Goal: Task Accomplishment & Management: Use online tool/utility

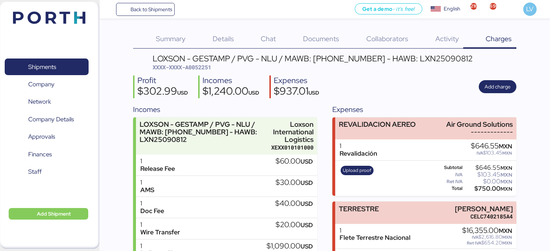
scroll to position [121, 0]
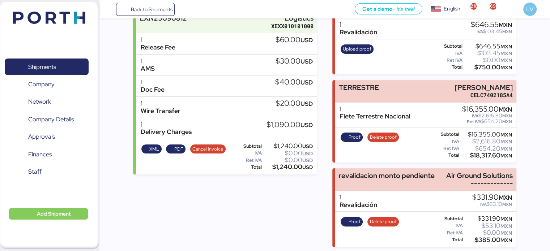
click at [159, 17] on div "Back to Shipments Get a demo - it’s free! Get a demo English Inglés English 216…" at bounding box center [324, 9] width 450 height 18
click at [162, 12] on span "Back to Shipments" at bounding box center [151, 9] width 42 height 9
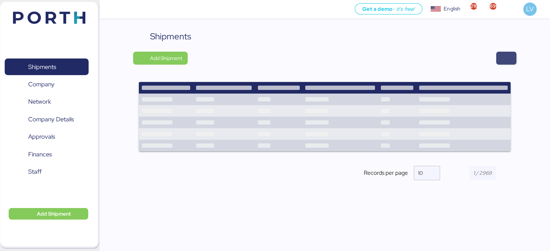
click at [500, 56] on span "button" at bounding box center [506, 58] width 20 height 13
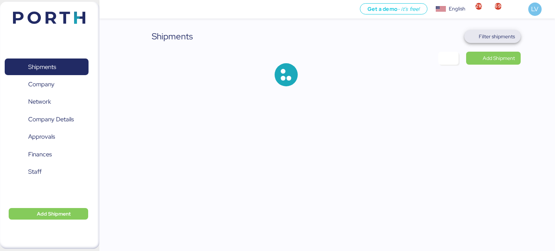
click at [500, 43] on span "Filter shipments" at bounding box center [492, 36] width 57 height 13
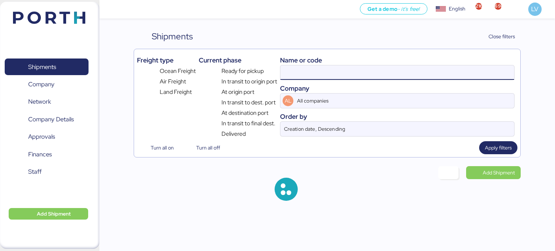
click at [473, 73] on input at bounding box center [397, 72] width 234 height 14
paste input "KSSE250903226"
type input "KSSE250903226"
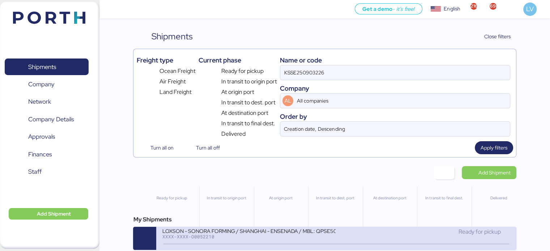
click at [306, 234] on div "LOXSON - SONORA FORMING / SHANGHAI - ENSENADA / MBL: QPSE5090263 - HBL: KSSE250…" at bounding box center [248, 231] width 173 height 6
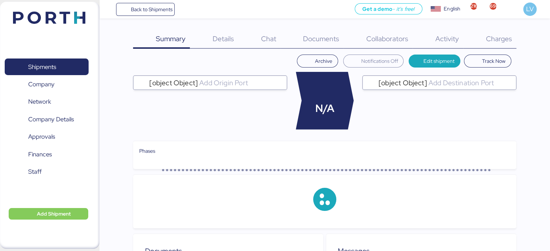
click at [491, 39] on span "Charges" at bounding box center [498, 38] width 26 height 9
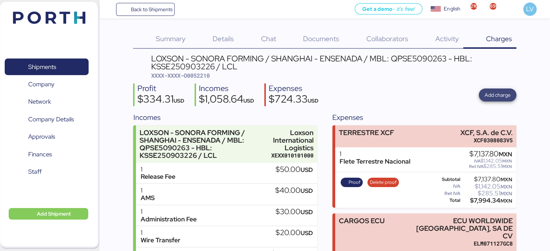
click at [499, 89] on span "Add charge" at bounding box center [497, 95] width 38 height 13
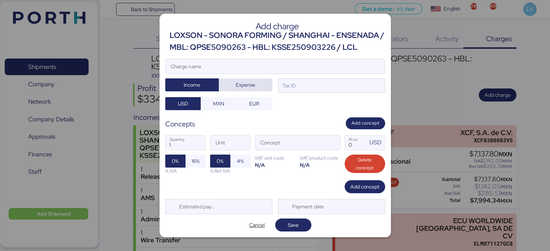
click at [261, 83] on span "Expense" at bounding box center [245, 85] width 42 height 10
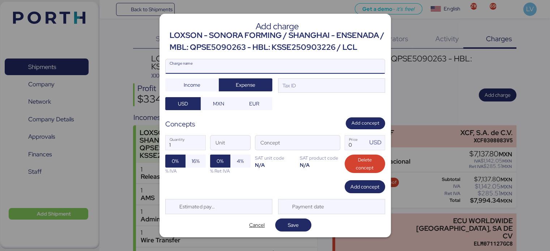
click at [260, 69] on input "Charge name" at bounding box center [274, 66] width 219 height 14
click at [221, 66] on input "Charge name" at bounding box center [274, 66] width 219 height 14
type input "s"
type input "AMS"
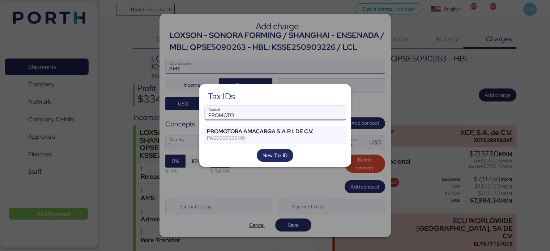
type input "PROMOTO"
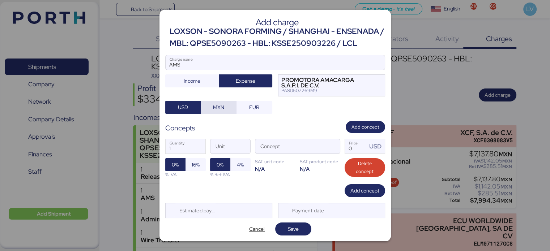
click at [223, 111] on span "MXN" at bounding box center [218, 107] width 11 height 9
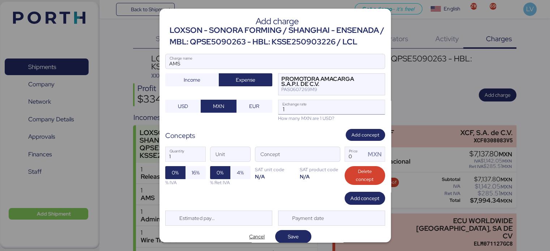
click at [317, 115] on input "1" at bounding box center [331, 107] width 106 height 14
paste input "8.4723"
type input "18.4723"
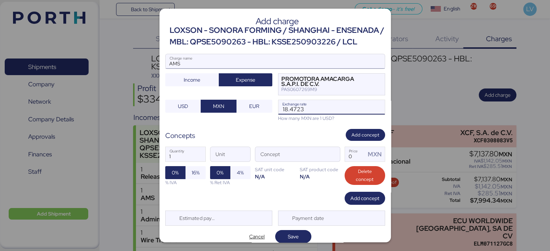
click at [214, 68] on input "AMS" at bounding box center [274, 61] width 219 height 14
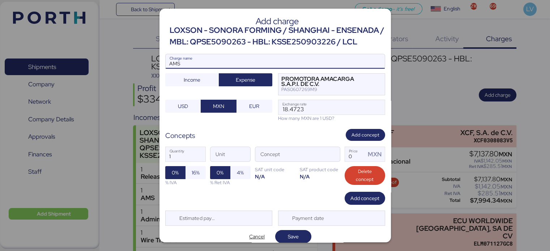
paste input "7737R525000749"
type input "AMS 7737R525000749"
click at [329, 164] on span "button" at bounding box center [331, 155] width 15 height 15
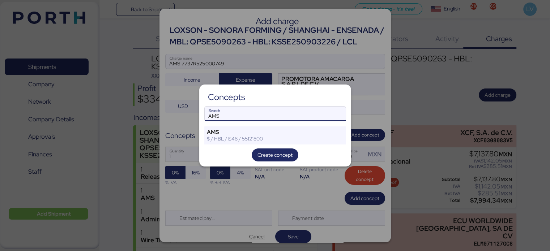
type input "AMS"
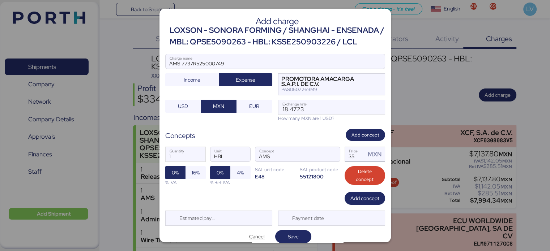
click at [347, 161] on input "35" at bounding box center [355, 154] width 21 height 14
type input "60"
click at [194, 177] on span "16%" at bounding box center [195, 172] width 8 height 9
click at [254, 192] on div "1 Quantity HBL Unit AMS Concept 60 Price MXN 0% 16% % IVA 0% 4% % Ret IVA SAT u…" at bounding box center [275, 166] width 220 height 51
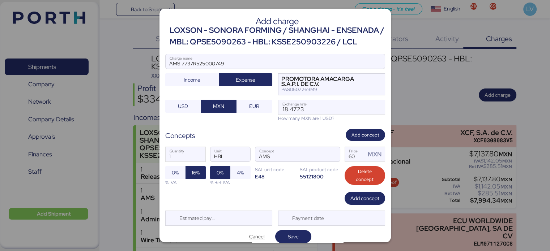
scroll to position [17, 0]
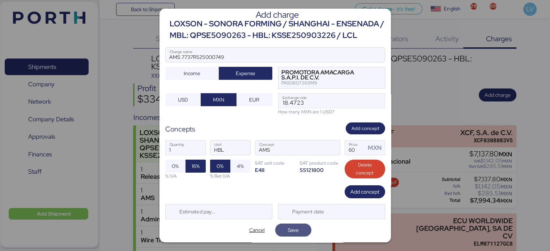
click at [293, 224] on span "Save" at bounding box center [293, 230] width 36 height 13
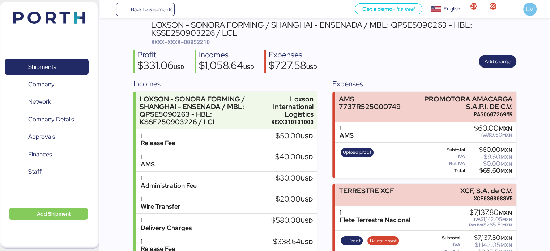
scroll to position [145, 0]
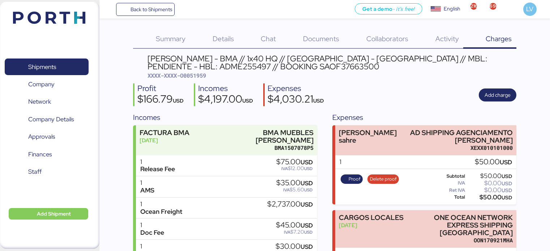
scroll to position [189, 0]
